Goal: Task Accomplishment & Management: Manage account settings

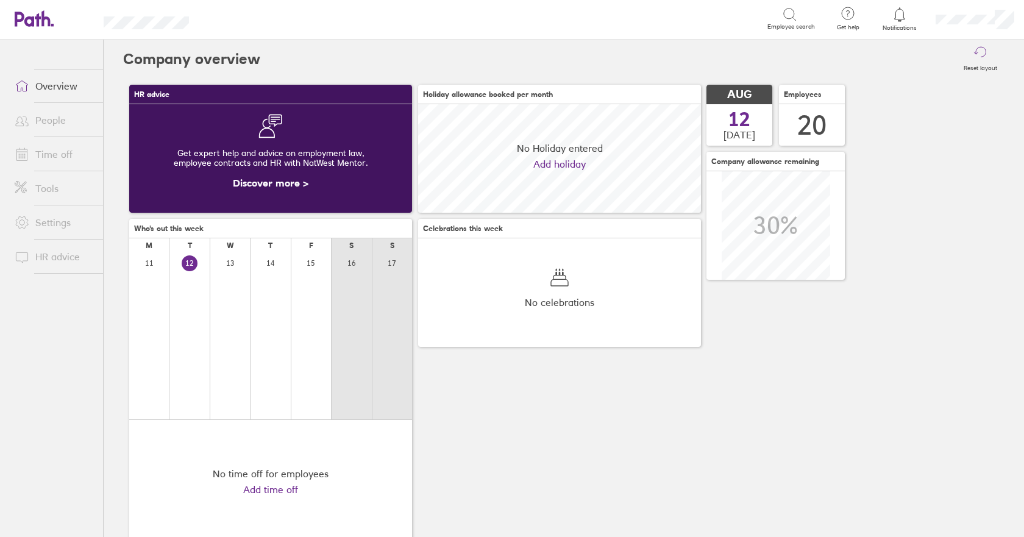
scroll to position [108, 283]
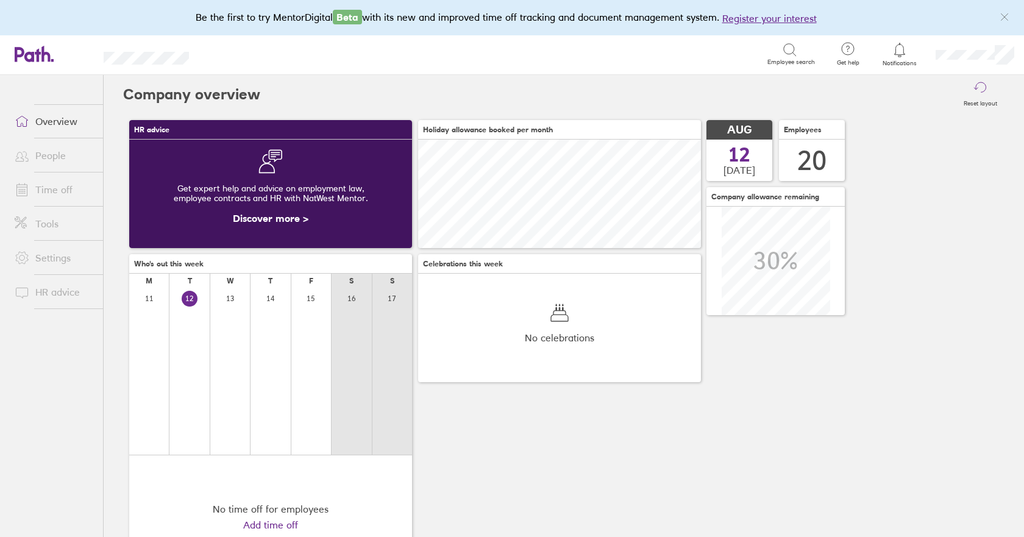
click at [44, 190] on link "Time off" at bounding box center [54, 189] width 98 height 24
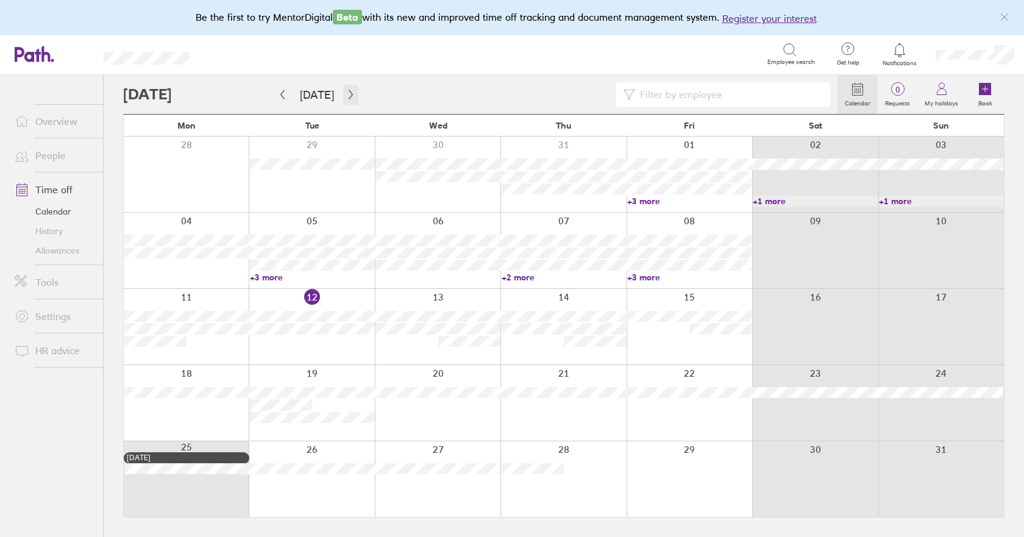
click at [346, 96] on icon "button" at bounding box center [350, 95] width 9 height 10
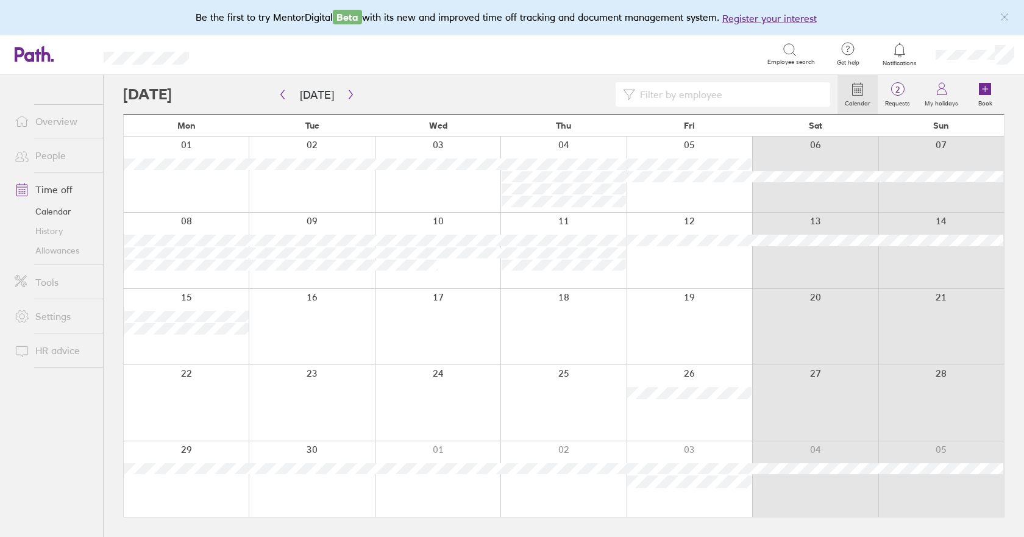
click at [669, 193] on div at bounding box center [689, 175] width 126 height 76
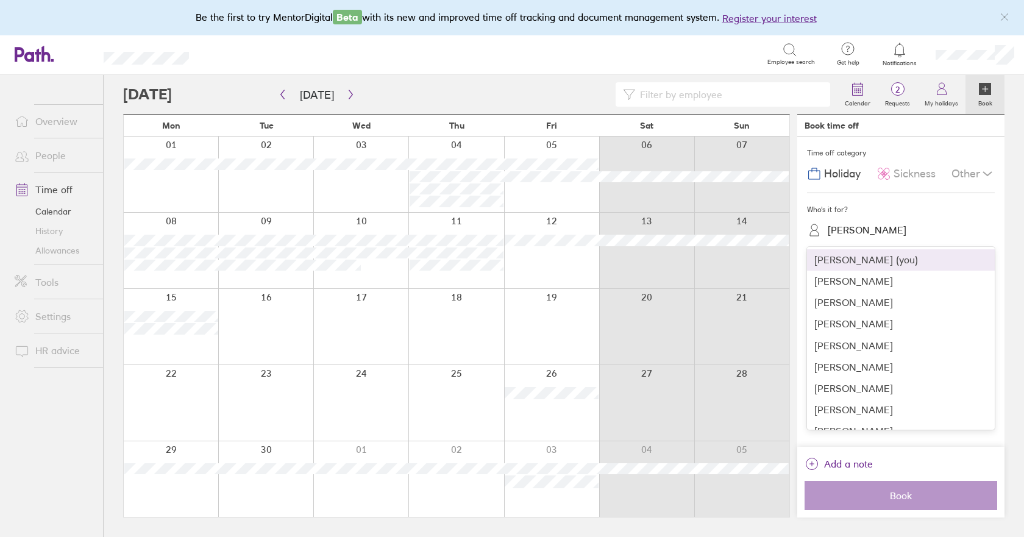
drag, startPoint x: 859, startPoint y: 218, endPoint x: 862, endPoint y: 233, distance: 14.9
click at [859, 219] on div "[PERSON_NAME]" at bounding box center [908, 230] width 173 height 23
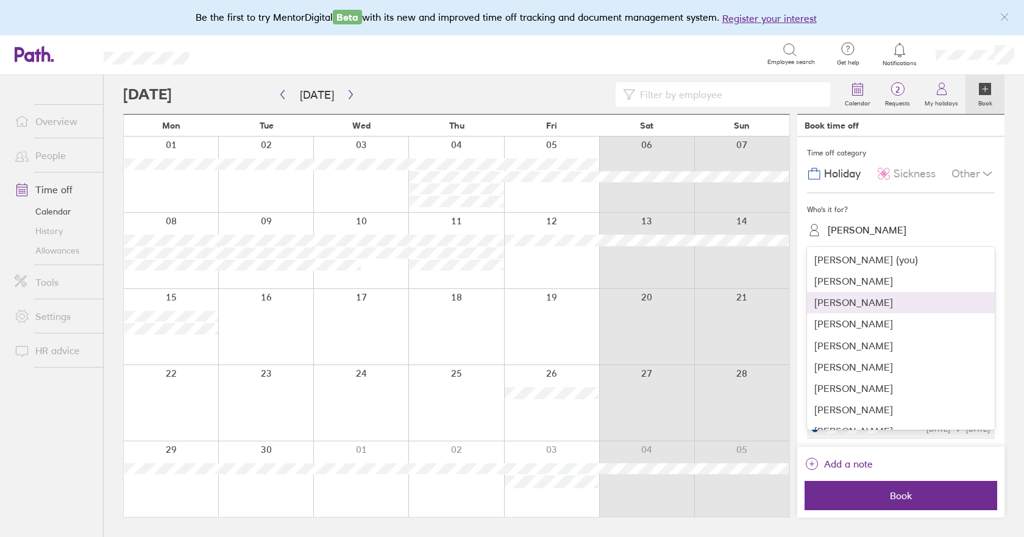
click at [848, 301] on div "[PERSON_NAME]" at bounding box center [901, 302] width 188 height 21
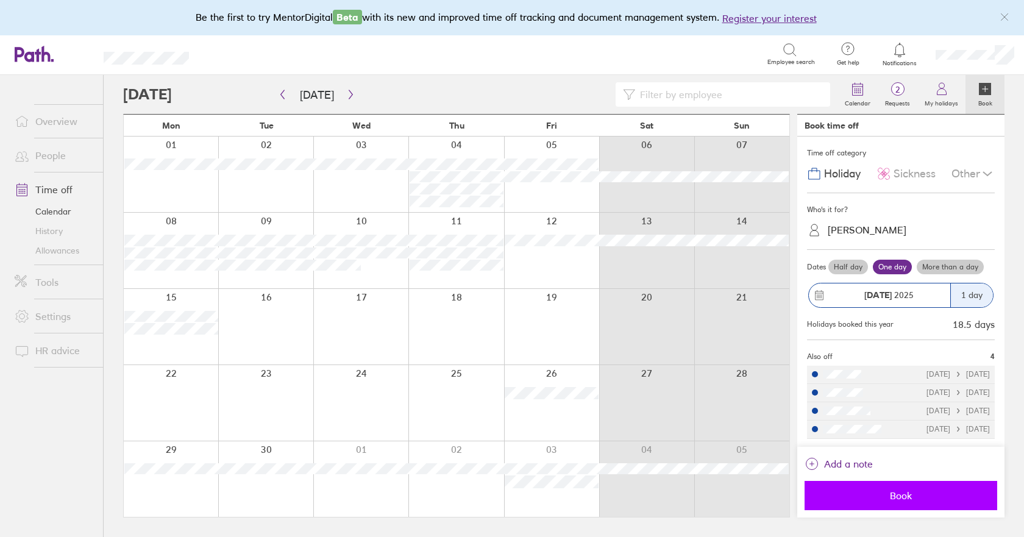
click at [964, 501] on span "Book" at bounding box center [901, 495] width 176 height 11
